Goal: Transaction & Acquisition: Book appointment/travel/reservation

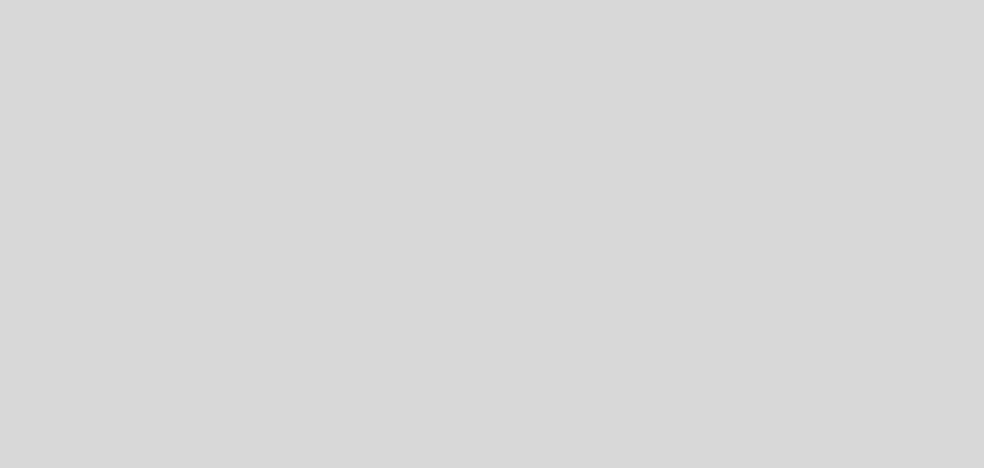
select select "es"
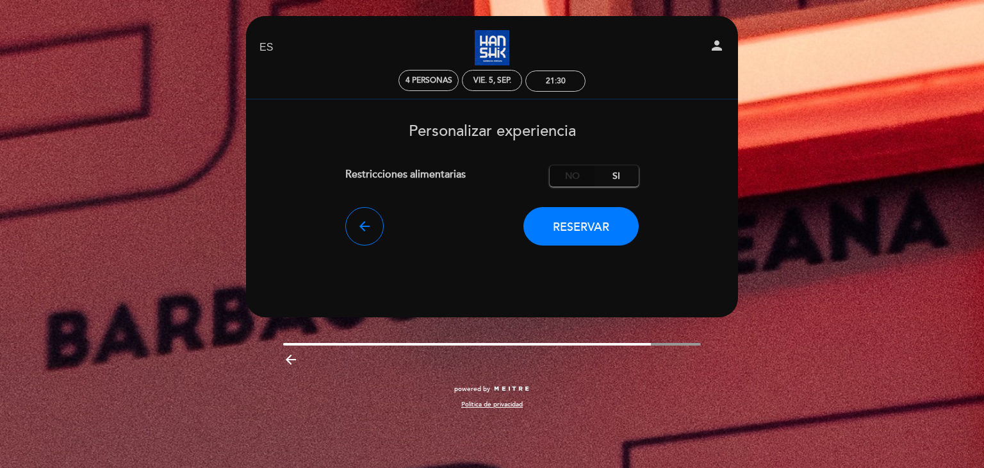
click at [574, 181] on label "No" at bounding box center [572, 175] width 45 height 21
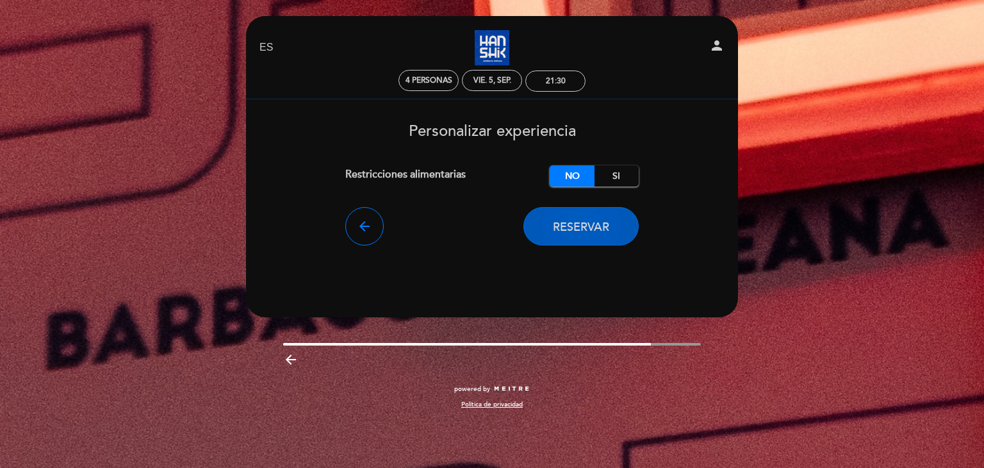
click at [568, 231] on span "Reservar" at bounding box center [581, 227] width 56 height 14
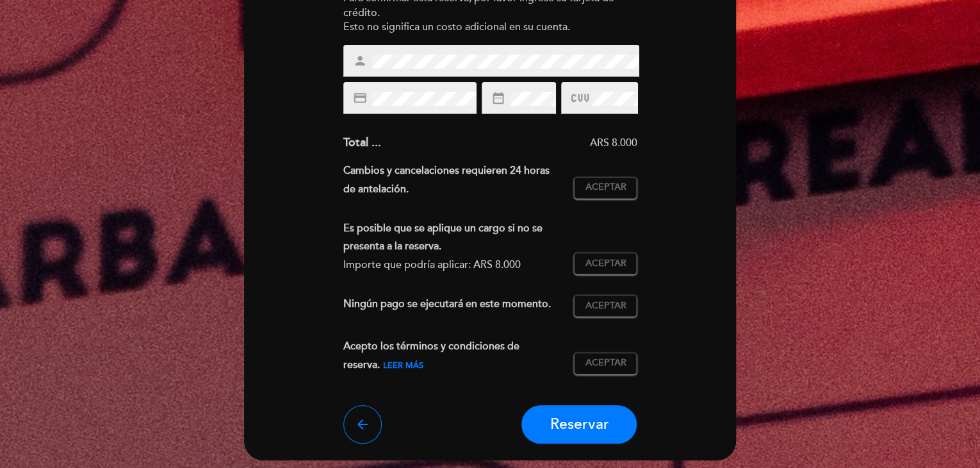
scroll to position [192, 0]
click at [415, 109] on div "credit_card" at bounding box center [409, 97] width 133 height 32
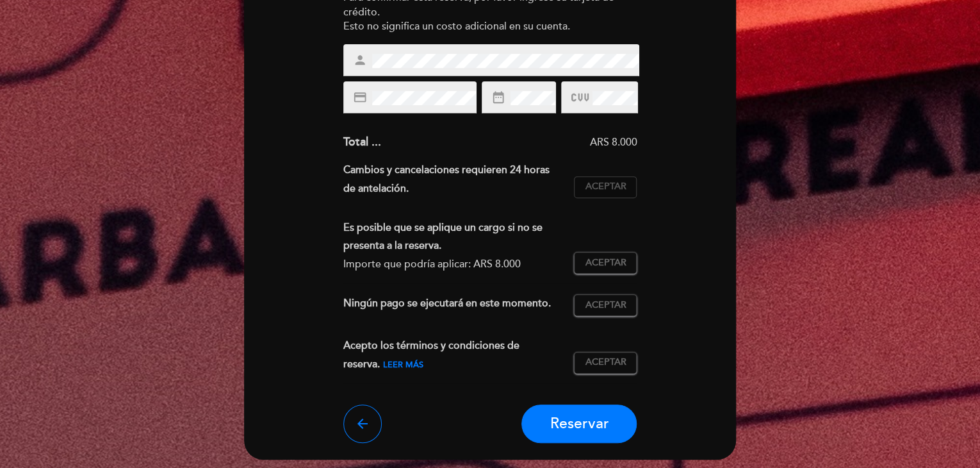
click at [616, 192] on span "Aceptar" at bounding box center [605, 186] width 41 height 13
click at [608, 269] on button "Aceptar Aceptado" at bounding box center [605, 263] width 63 height 22
click at [605, 269] on button "Aceptar Aceptado" at bounding box center [605, 263] width 63 height 22
click at [605, 303] on span "Aceptar" at bounding box center [605, 305] width 41 height 13
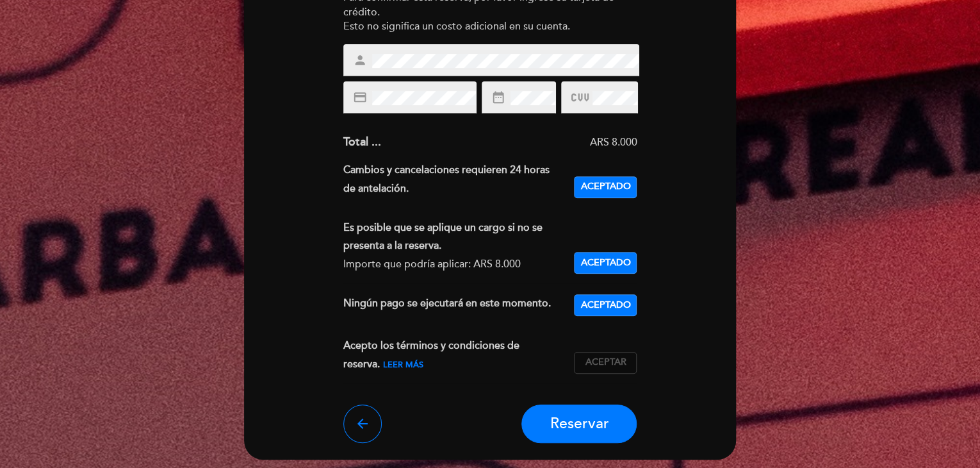
click at [612, 367] on span "Aceptar" at bounding box center [605, 362] width 41 height 13
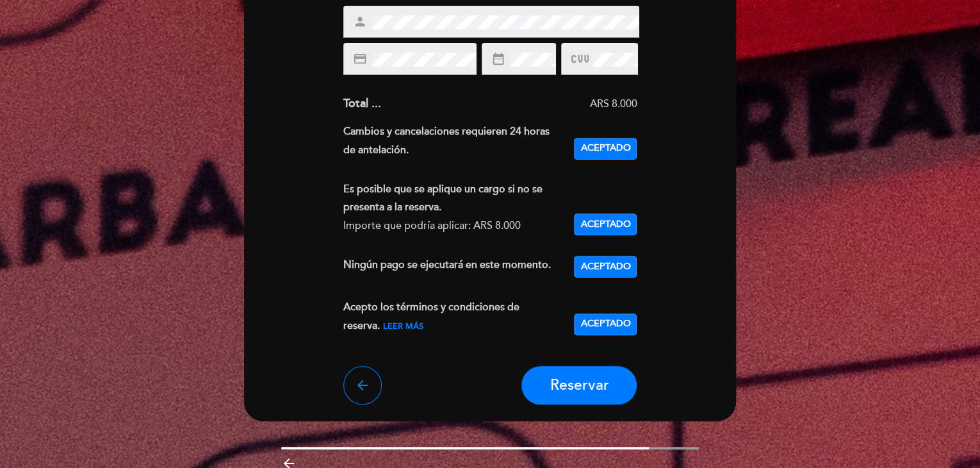
scroll to position [233, 0]
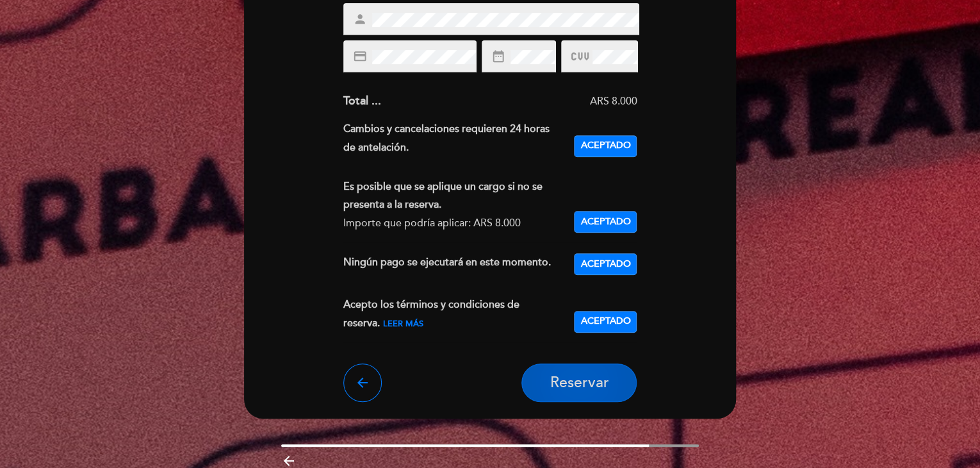
click at [592, 381] on span "Reservar" at bounding box center [579, 382] width 59 height 18
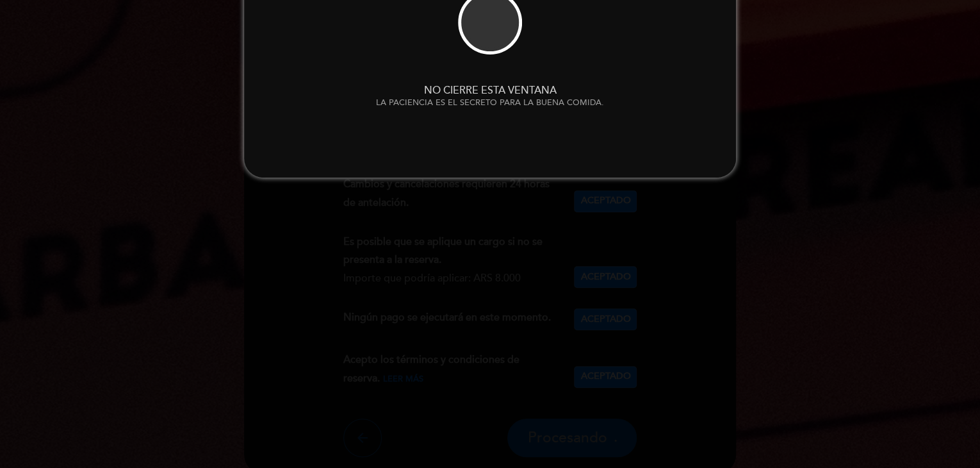
scroll to position [0, 0]
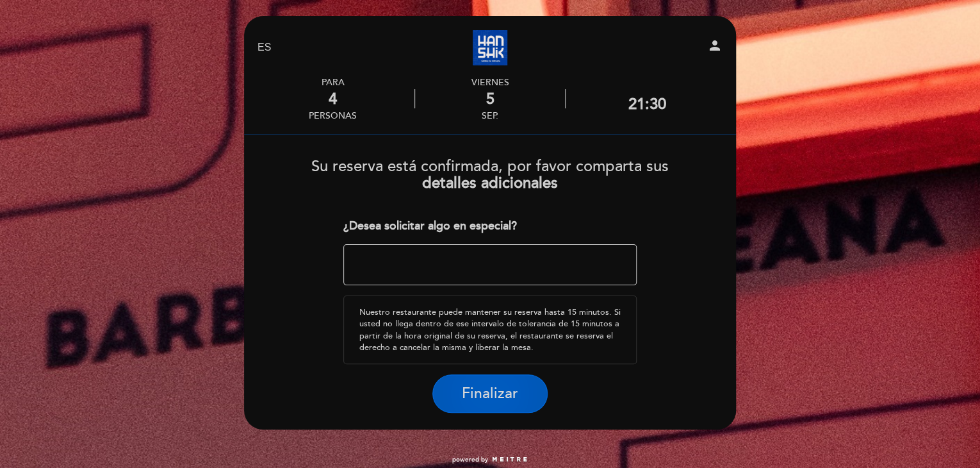
click at [502, 379] on button "Finalizar" at bounding box center [489, 393] width 115 height 38
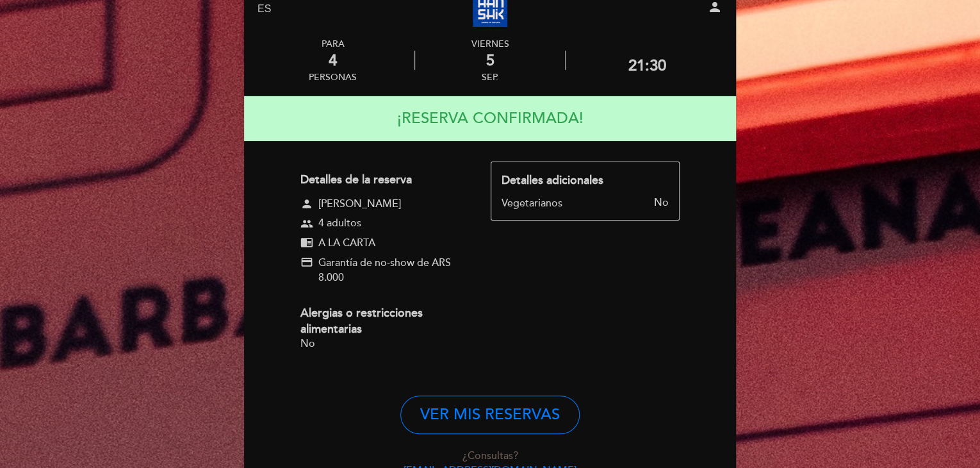
scroll to position [40, 0]
